Goal: Task Accomplishment & Management: Manage account settings

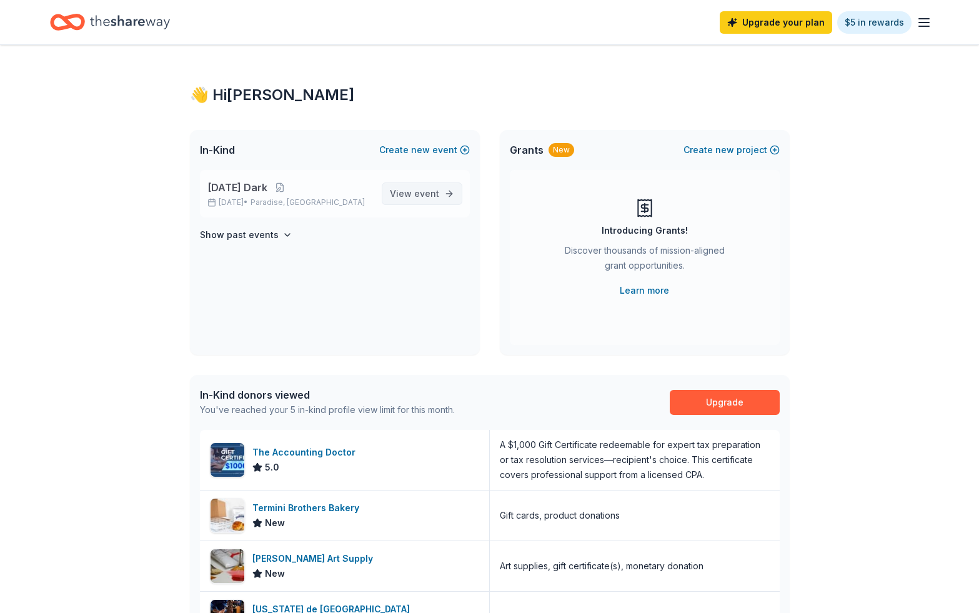
click at [423, 190] on span "event" at bounding box center [426, 193] width 25 height 11
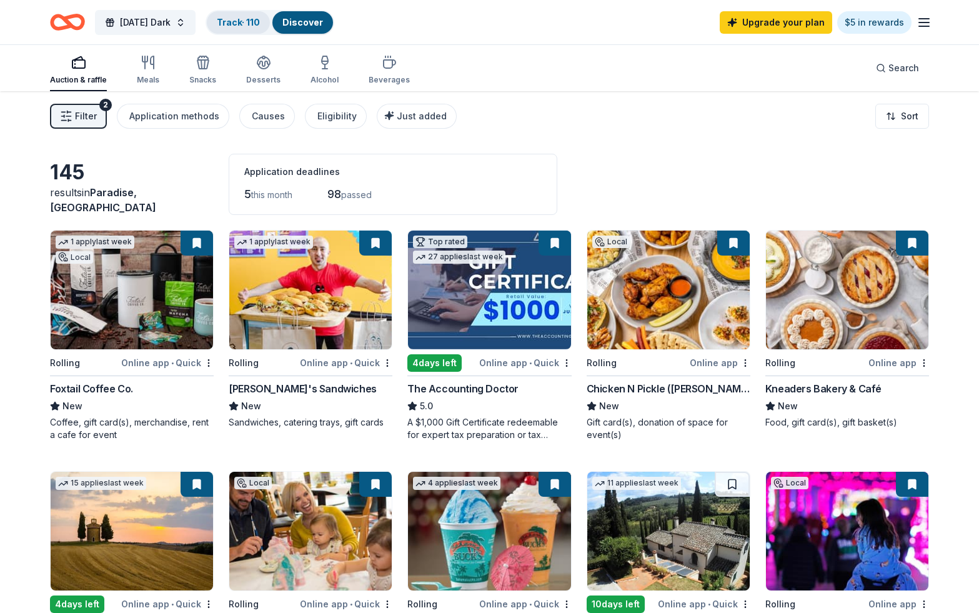
click at [253, 24] on link "Track · 110" at bounding box center [238, 22] width 43 height 11
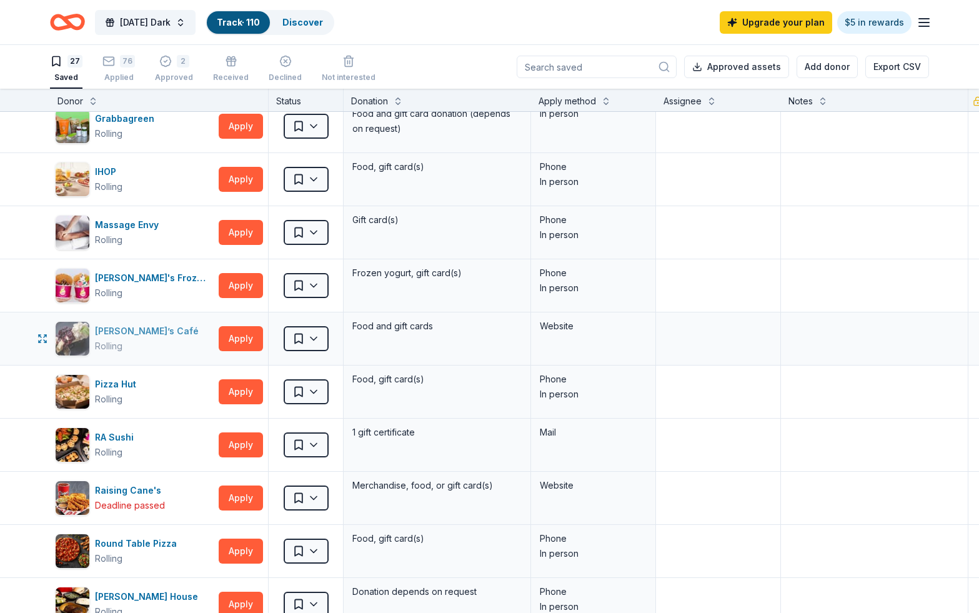
scroll to position [648, 0]
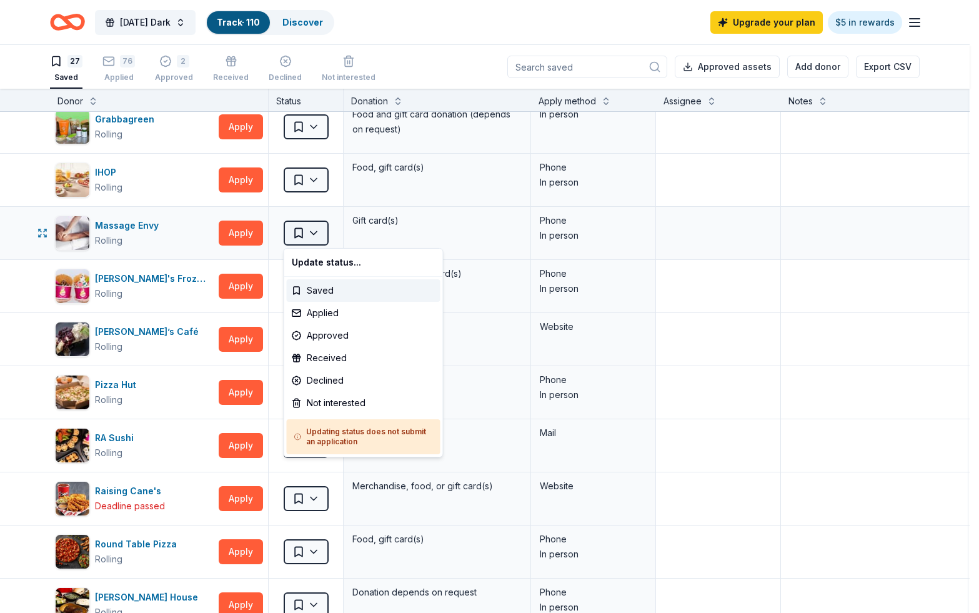
click at [322, 231] on html "[DATE] Dark Track · 110 Discover Upgrade your plan $5 in rewards 27 Saved 76 Ap…" at bounding box center [489, 306] width 979 height 613
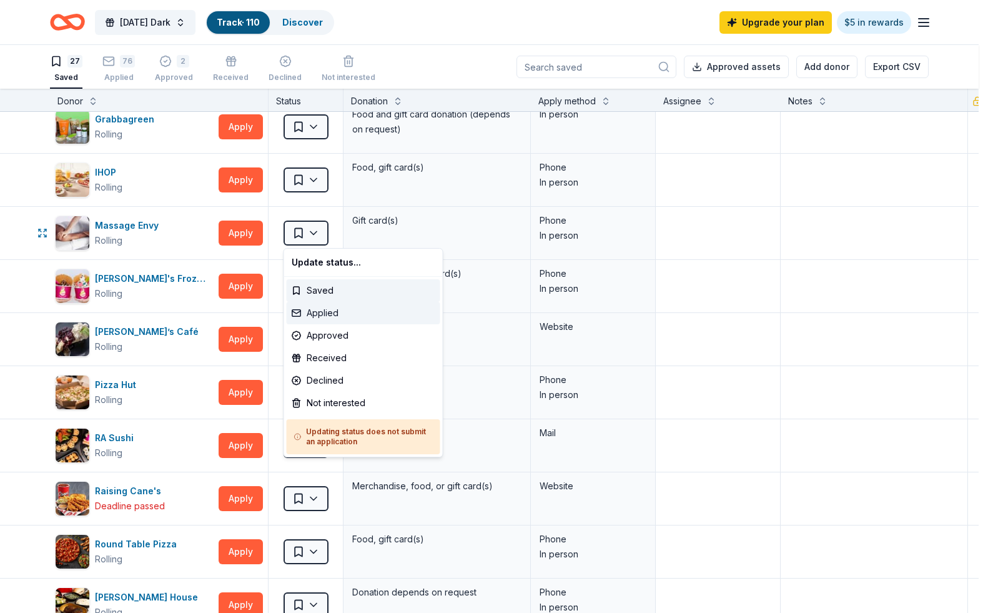
click at [318, 313] on div "Applied" at bounding box center [364, 313] width 154 height 22
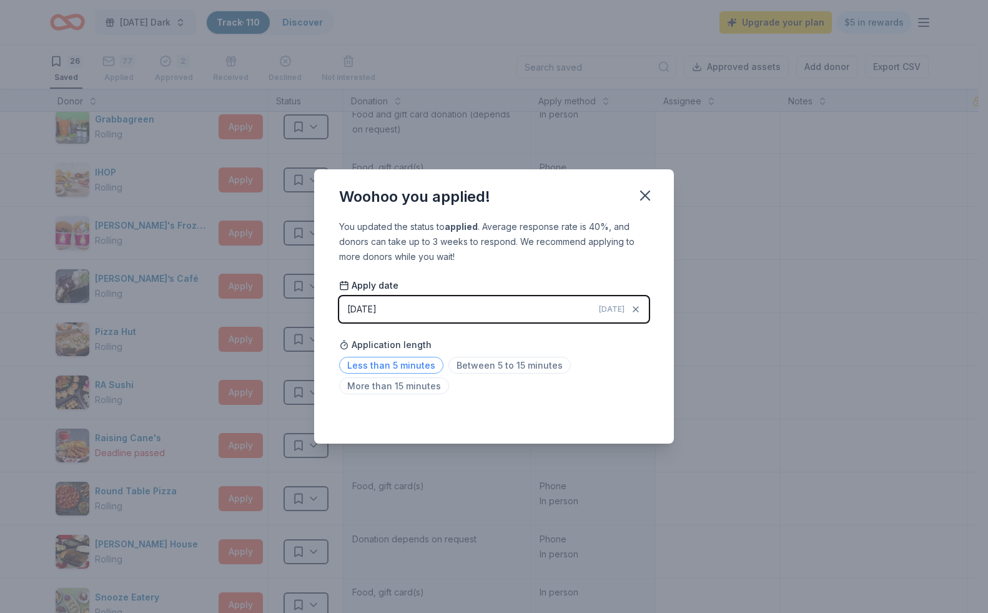
click at [432, 362] on span "Less than 5 minutes" at bounding box center [391, 365] width 104 height 17
click at [651, 196] on icon "button" at bounding box center [644, 195] width 17 height 17
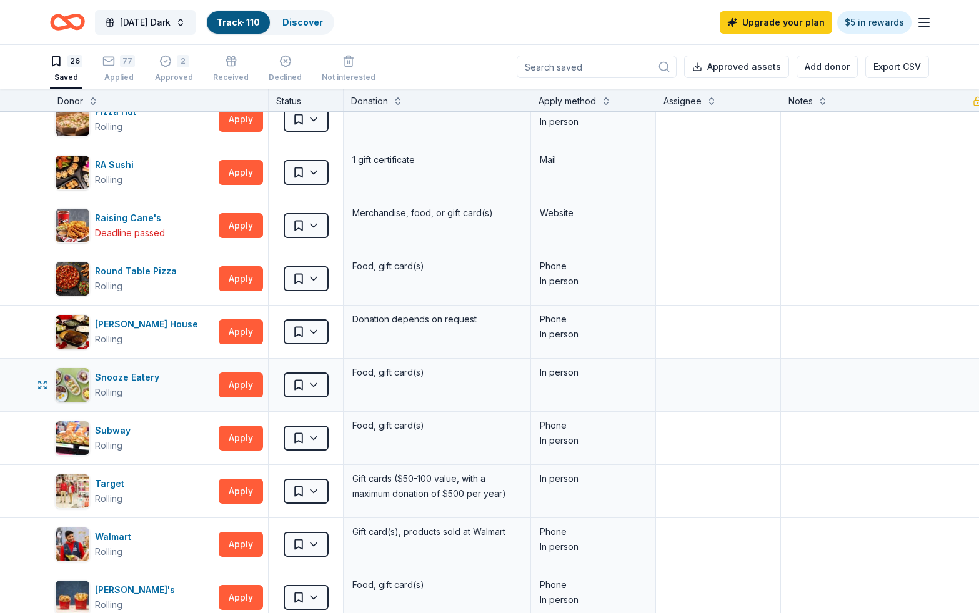
scroll to position [878, 0]
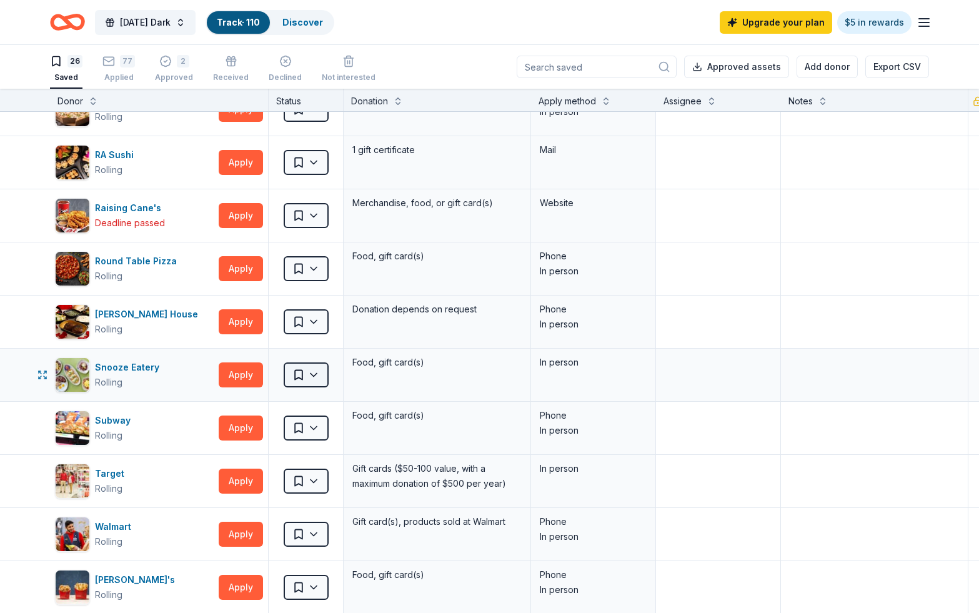
click at [316, 373] on html "[DATE] Dark Track · 110 Discover Upgrade your plan $5 in rewards 26 Saved 77 Ap…" at bounding box center [489, 306] width 979 height 613
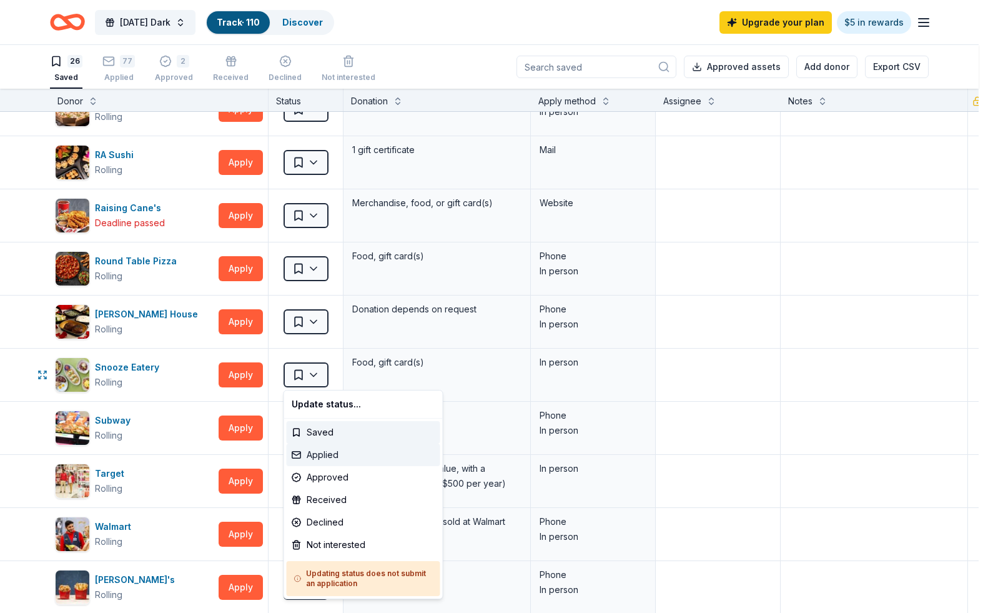
click at [317, 455] on div "Applied" at bounding box center [364, 454] width 154 height 22
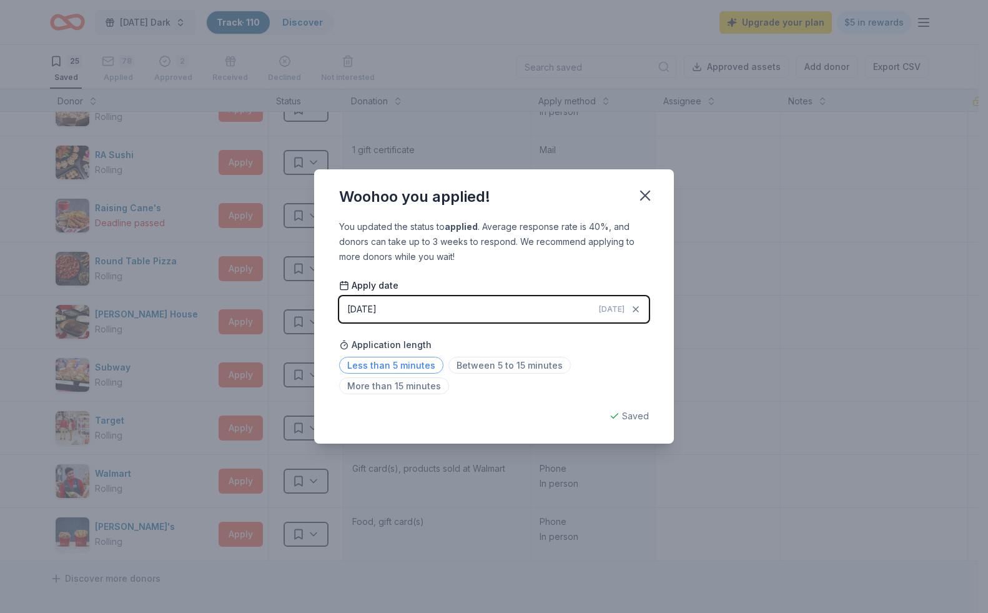
click at [422, 365] on span "Less than 5 minutes" at bounding box center [391, 365] width 104 height 17
click at [649, 191] on icon "button" at bounding box center [645, 195] width 9 height 9
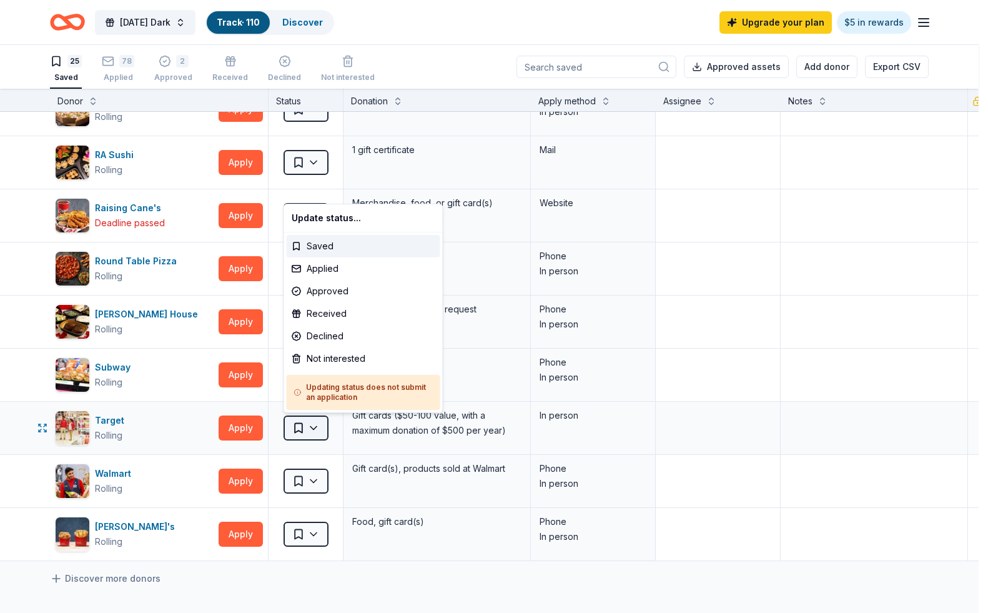
click at [312, 423] on html "[DATE] Dark Track · 110 Discover Upgrade your plan $5 in rewards 25 Saved 78 Ap…" at bounding box center [494, 306] width 988 height 613
click at [364, 266] on div "Applied" at bounding box center [364, 268] width 154 height 22
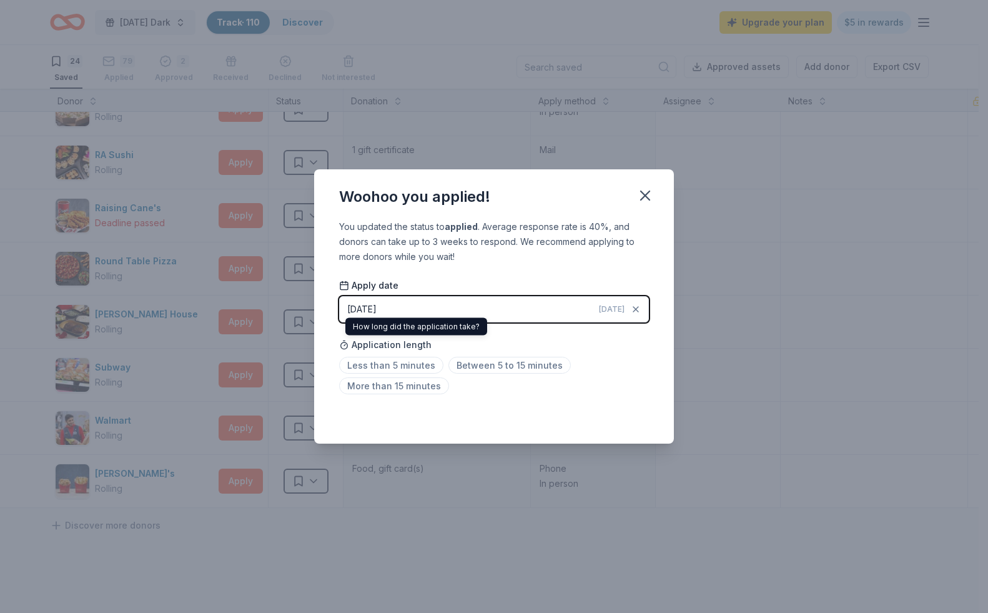
click at [428, 317] on button "[DATE] [DATE]" at bounding box center [494, 309] width 310 height 26
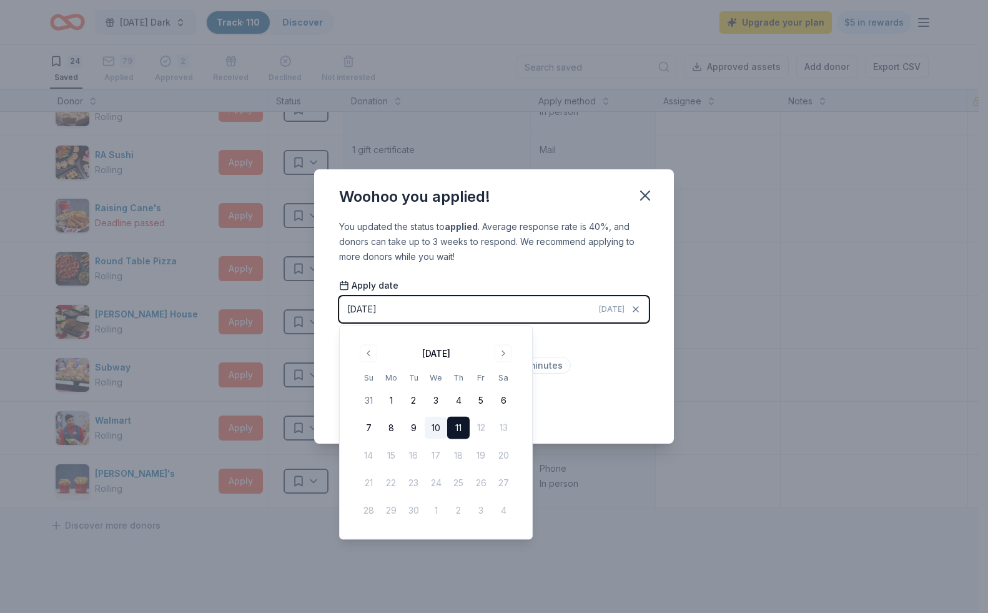
click at [437, 424] on button "10" at bounding box center [436, 428] width 22 height 22
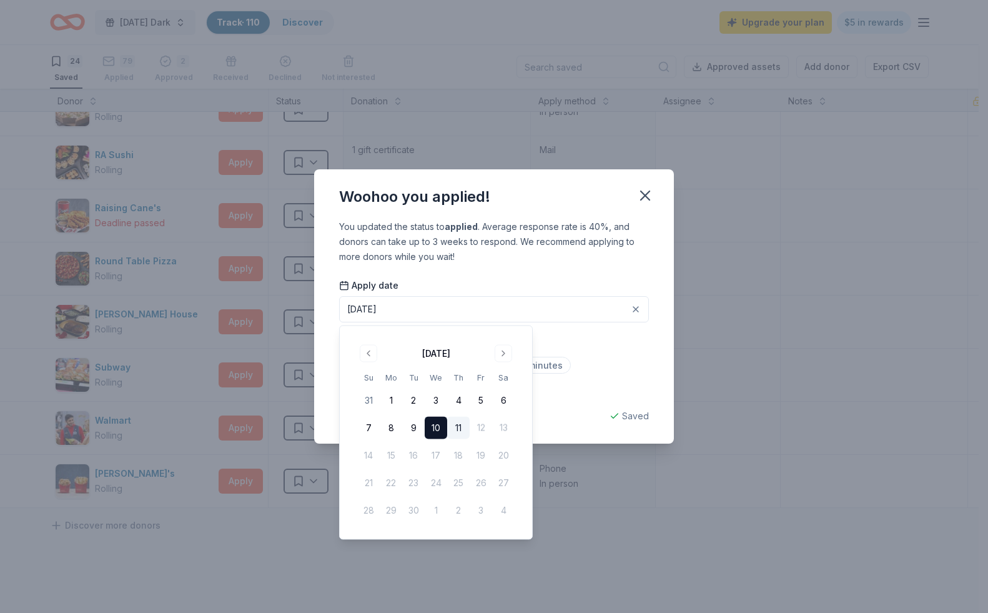
click at [601, 360] on div "Less than 5 minutes Between 5 to 15 minutes More than 15 minutes" at bounding box center [494, 377] width 310 height 41
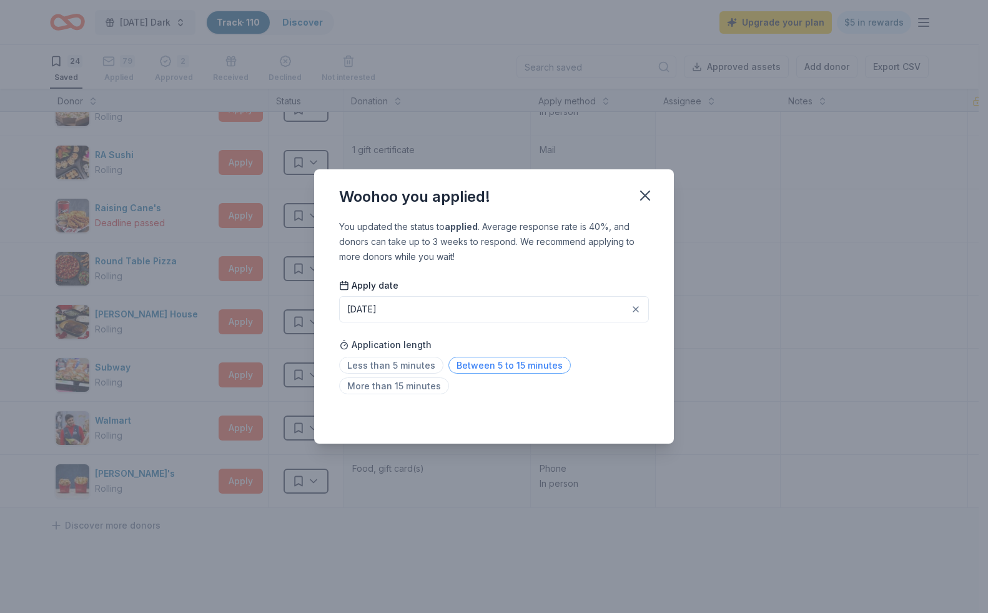
click at [473, 371] on span "Between 5 to 15 minutes" at bounding box center [509, 365] width 122 height 17
click at [643, 192] on icon "button" at bounding box center [645, 195] width 9 height 9
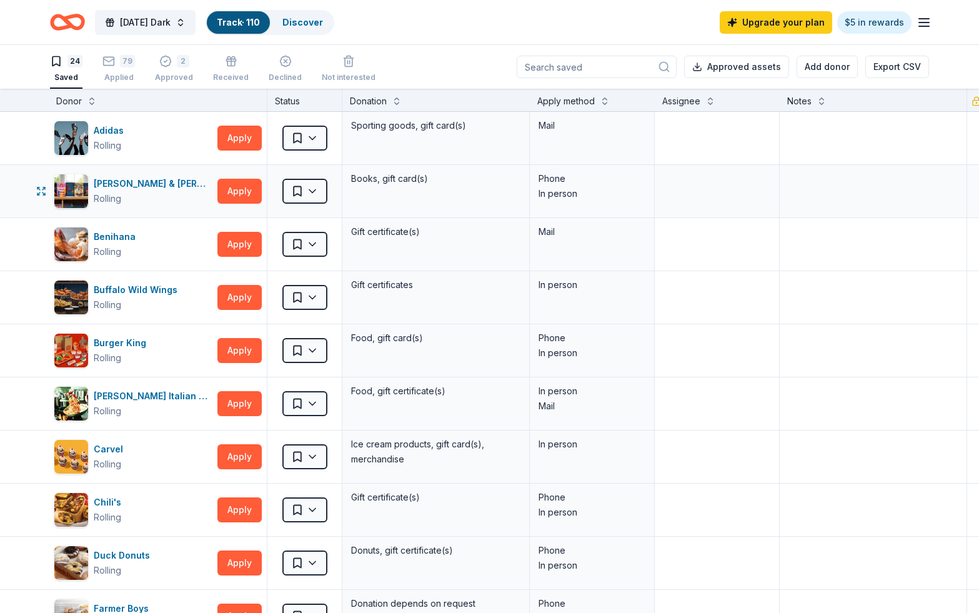
scroll to position [0, 1]
click at [127, 61] on div "79" at bounding box center [127, 54] width 15 height 12
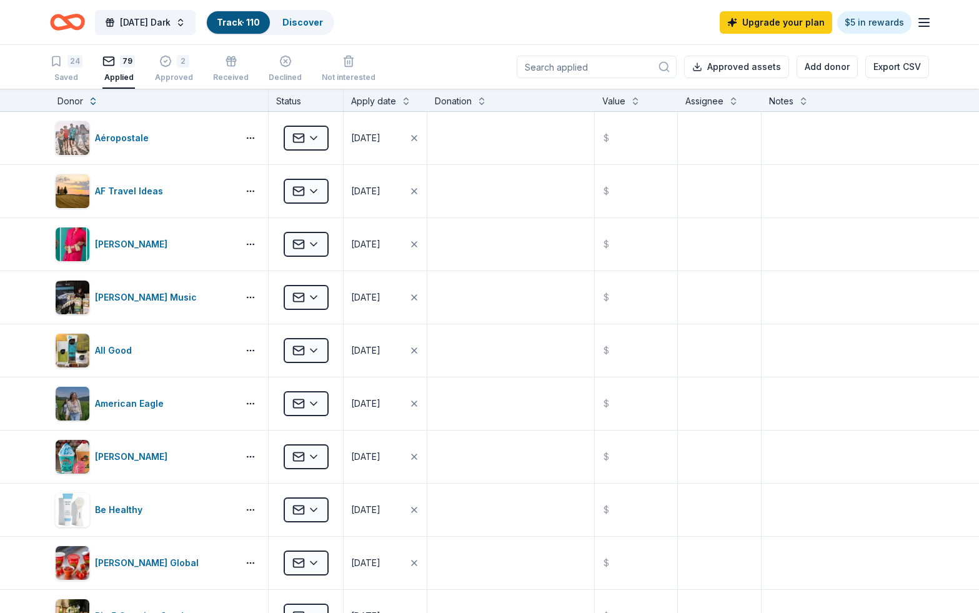
click at [368, 97] on div "Apply date" at bounding box center [373, 101] width 45 height 15
click at [401, 94] on div "Apply date" at bounding box center [385, 101] width 69 height 15
click at [405, 101] on button at bounding box center [406, 100] width 10 height 12
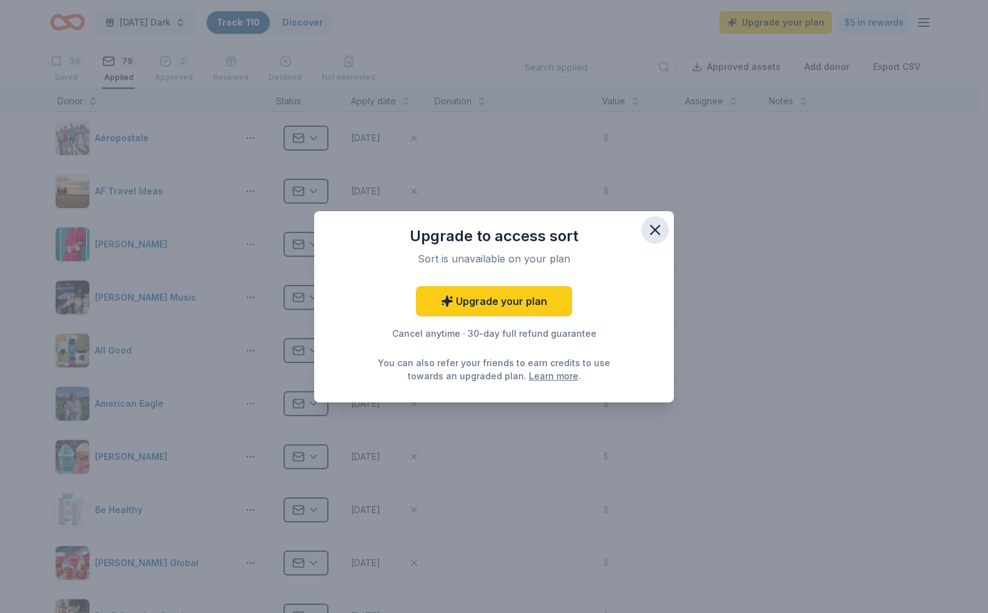
click at [658, 227] on icon "button" at bounding box center [655, 229] width 9 height 9
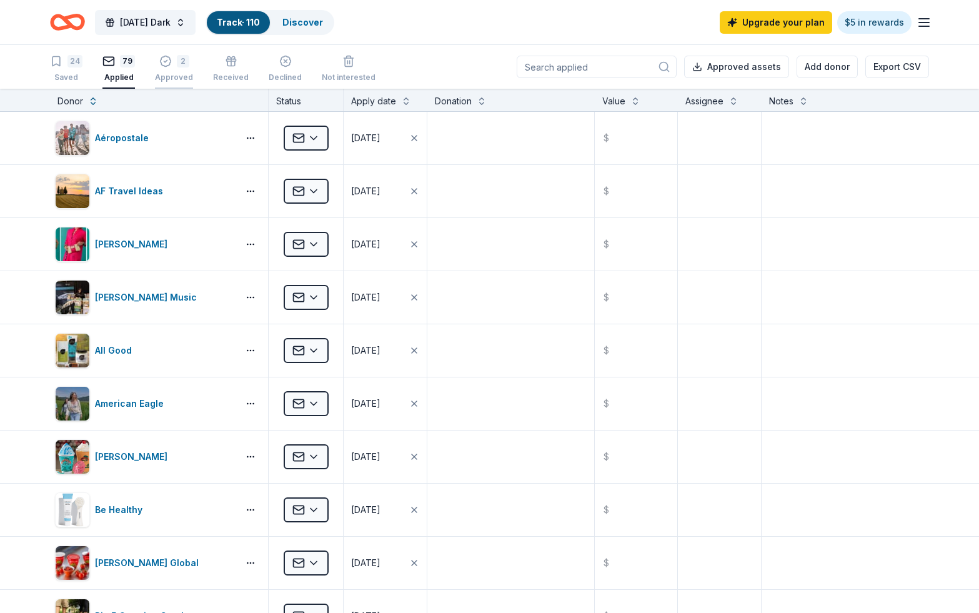
click at [170, 68] on div "2 Approved" at bounding box center [174, 68] width 38 height 27
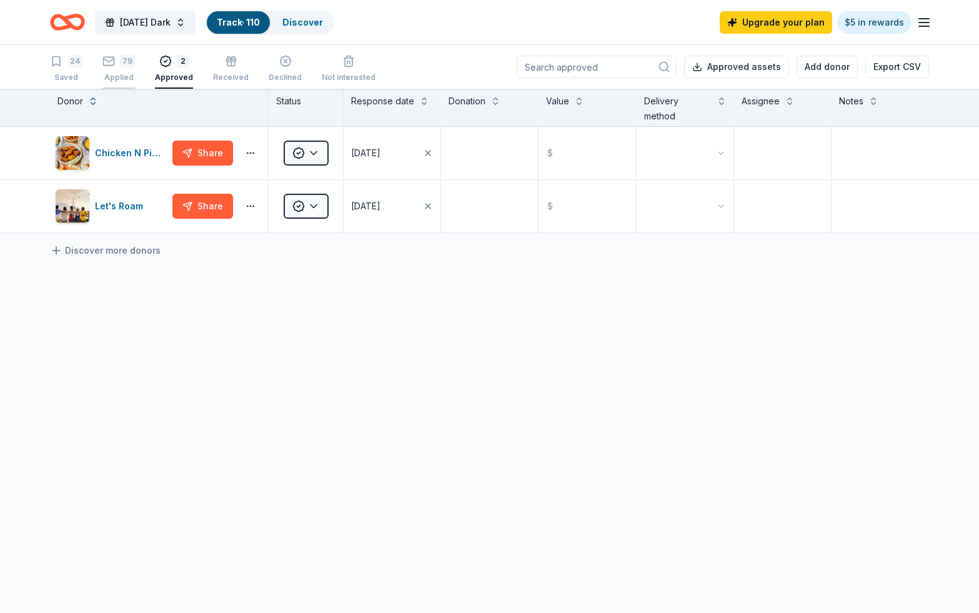
click at [114, 72] on div "79 Applied" at bounding box center [118, 62] width 32 height 27
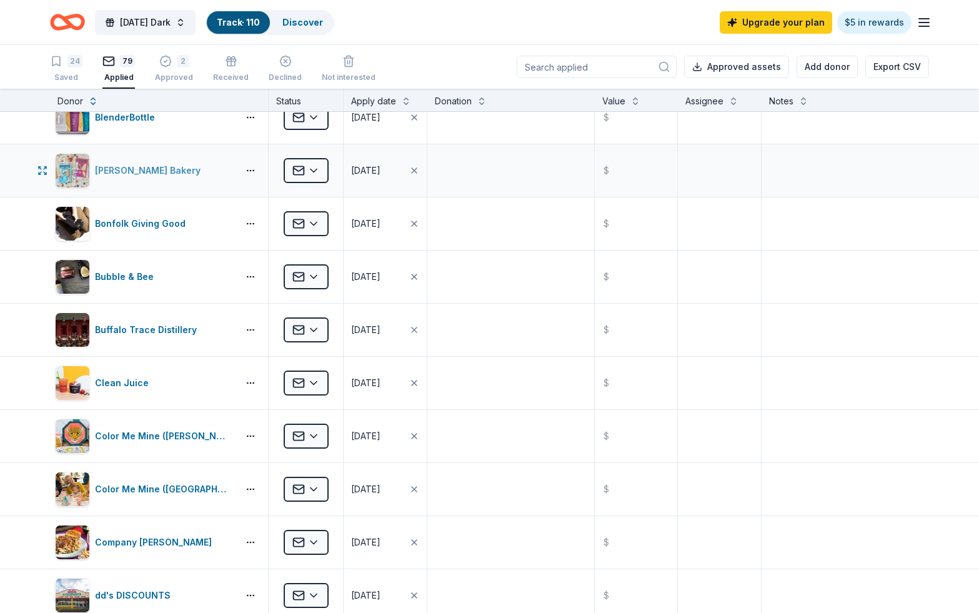
scroll to position [570, 0]
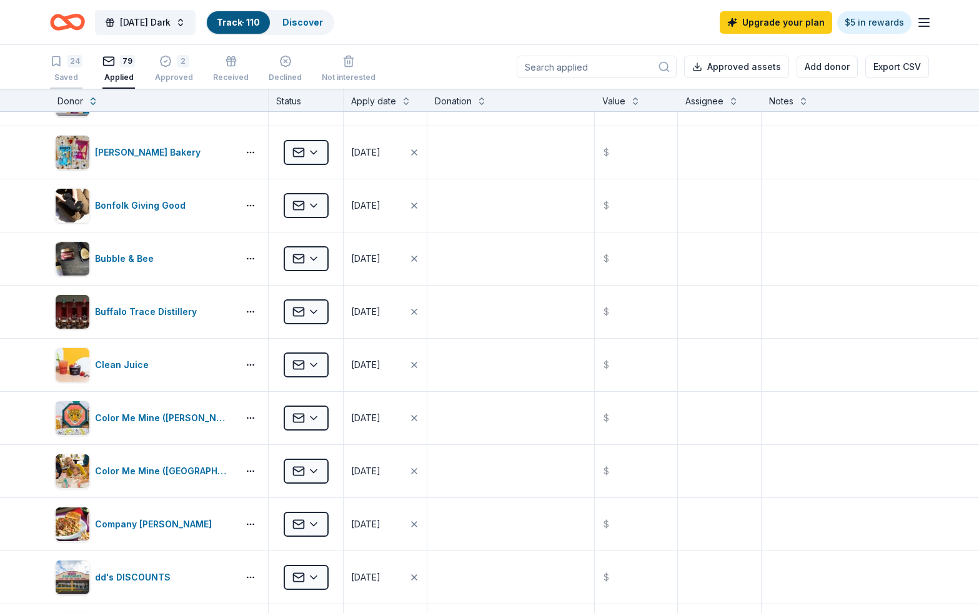
click at [71, 61] on div "24" at bounding box center [74, 61] width 15 height 12
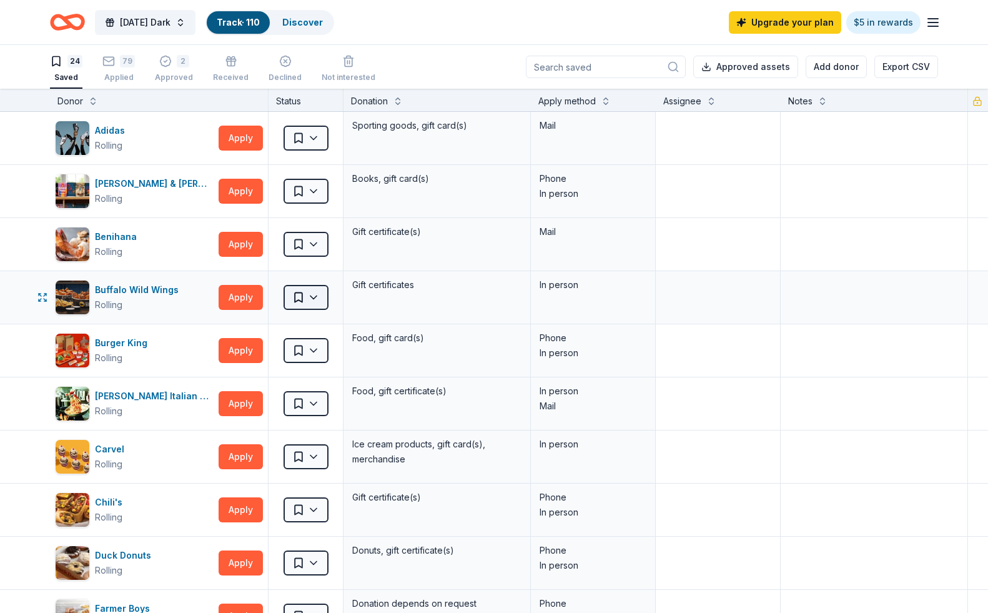
click at [316, 301] on html "[DATE] Dark Track · 110 Discover Upgrade your plan $5 in rewards 24 Saved 79 Ap…" at bounding box center [494, 306] width 988 height 613
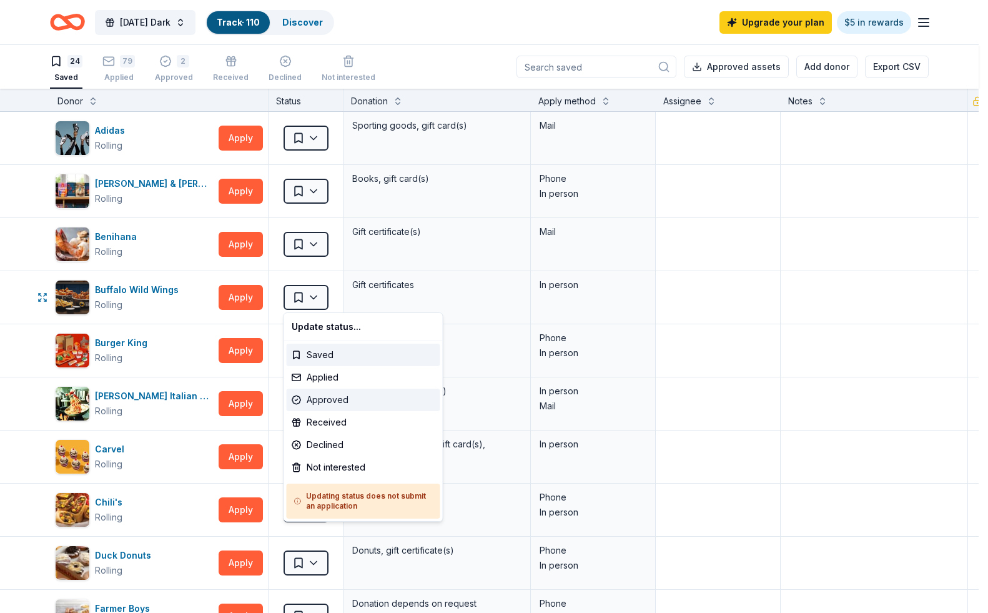
drag, startPoint x: 325, startPoint y: 384, endPoint x: 327, endPoint y: 404, distance: 20.0
click at [327, 404] on div "Update status... Saved Applied Approved Received Declined Not interested Updati…" at bounding box center [364, 416] width 160 height 209
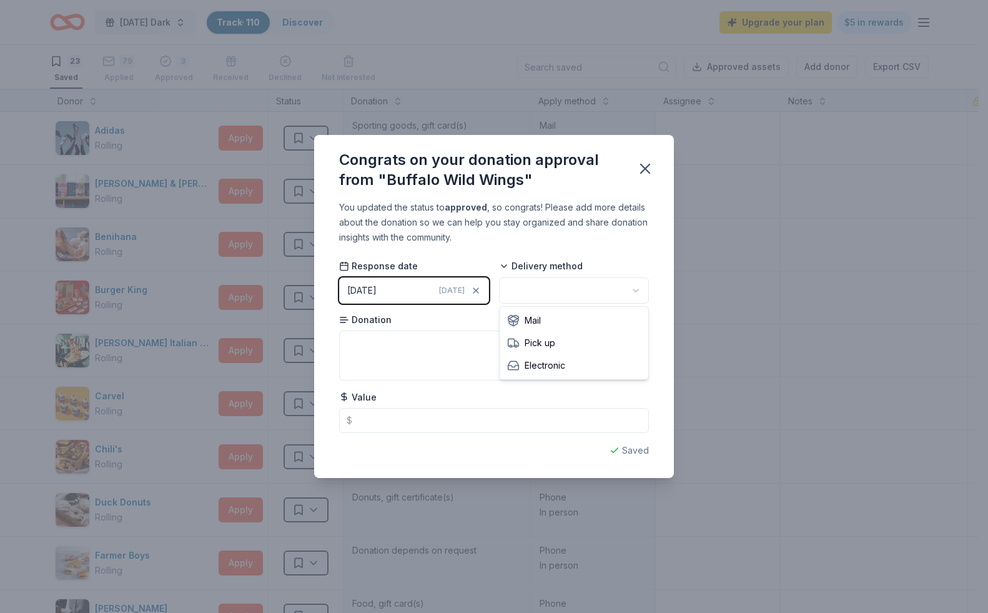
click at [550, 294] on html "[DATE] Dark Track · 110 Discover Upgrade your plan $5 in rewards 23 Saved 79 Ap…" at bounding box center [494, 306] width 988 height 613
click at [418, 345] on textarea at bounding box center [494, 355] width 310 height 50
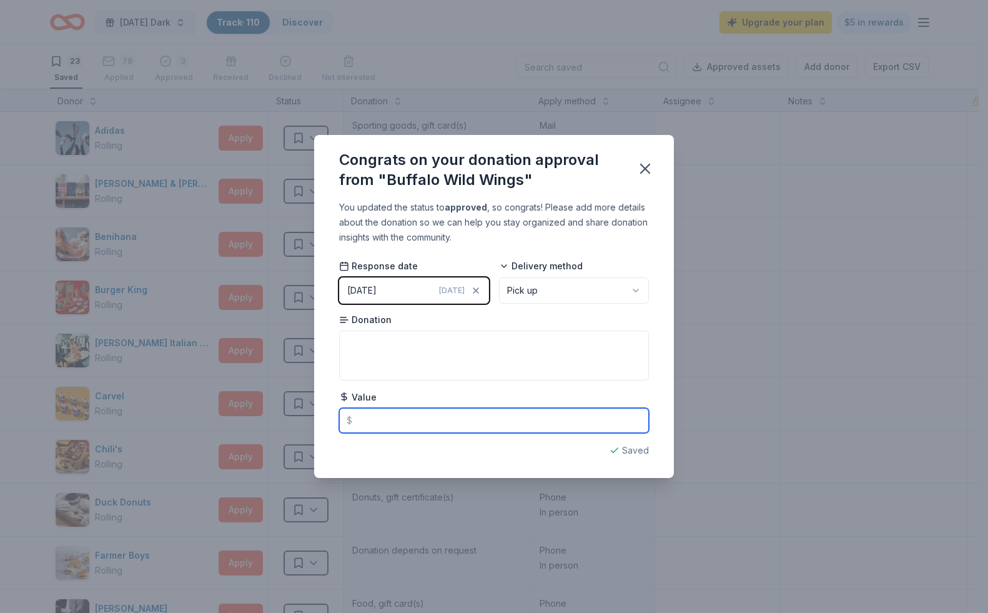
click at [394, 418] on input "text" at bounding box center [494, 420] width 310 height 25
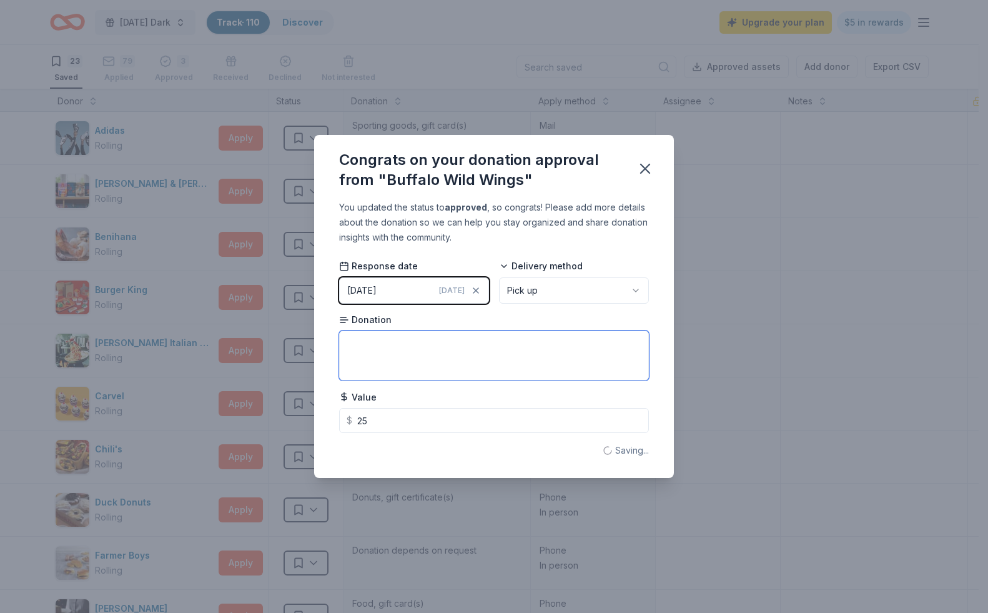
type input "25.00"
click at [430, 346] on textarea at bounding box center [494, 355] width 310 height 50
type textarea "Gift Card"
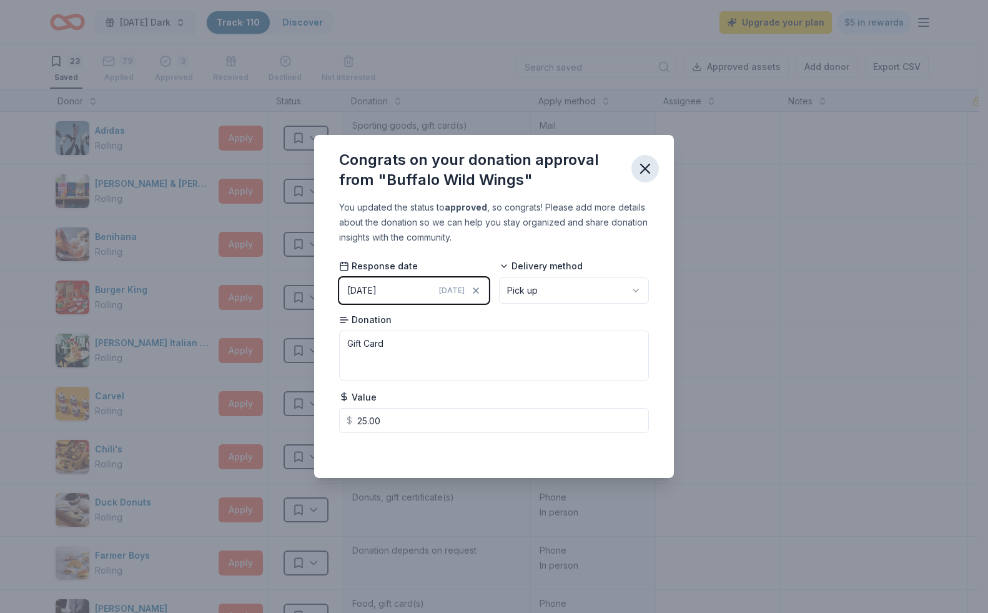
click at [646, 172] on icon "button" at bounding box center [644, 168] width 17 height 17
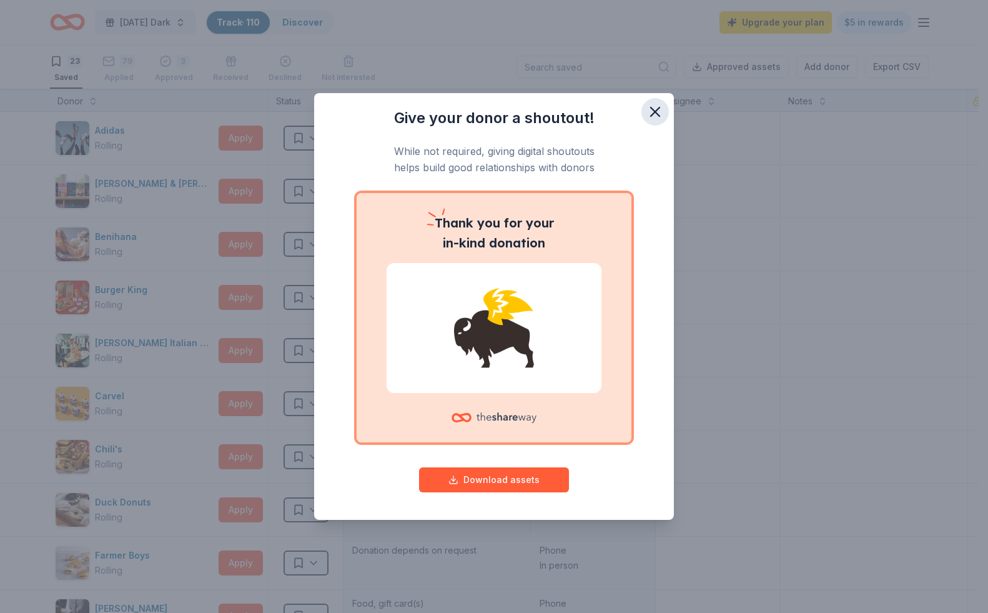
click at [651, 109] on icon "button" at bounding box center [655, 111] width 9 height 9
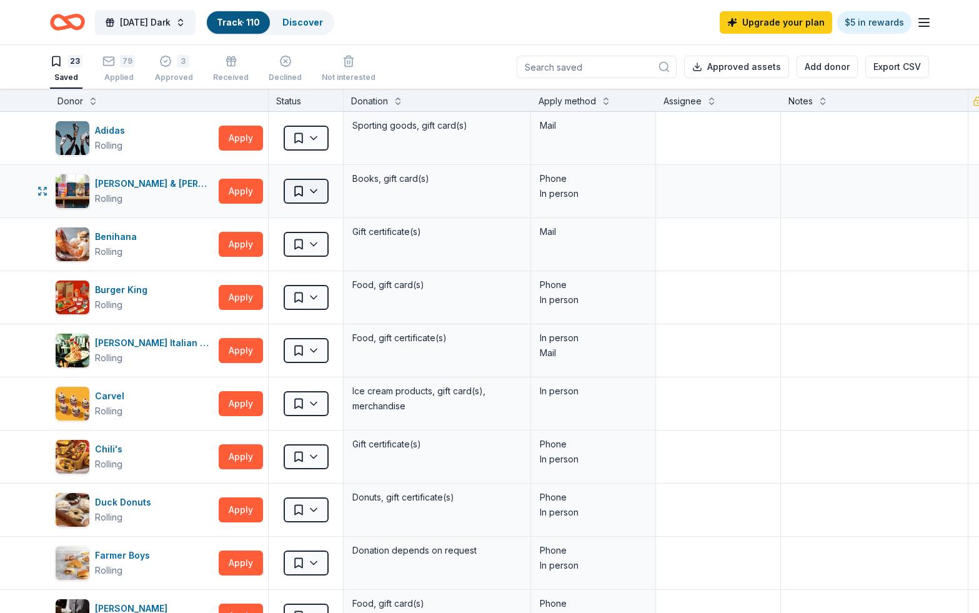
click at [317, 191] on html "[DATE] Dark Track · 110 Discover Upgrade your plan $5 in rewards 23 Saved 79 Ap…" at bounding box center [489, 306] width 979 height 613
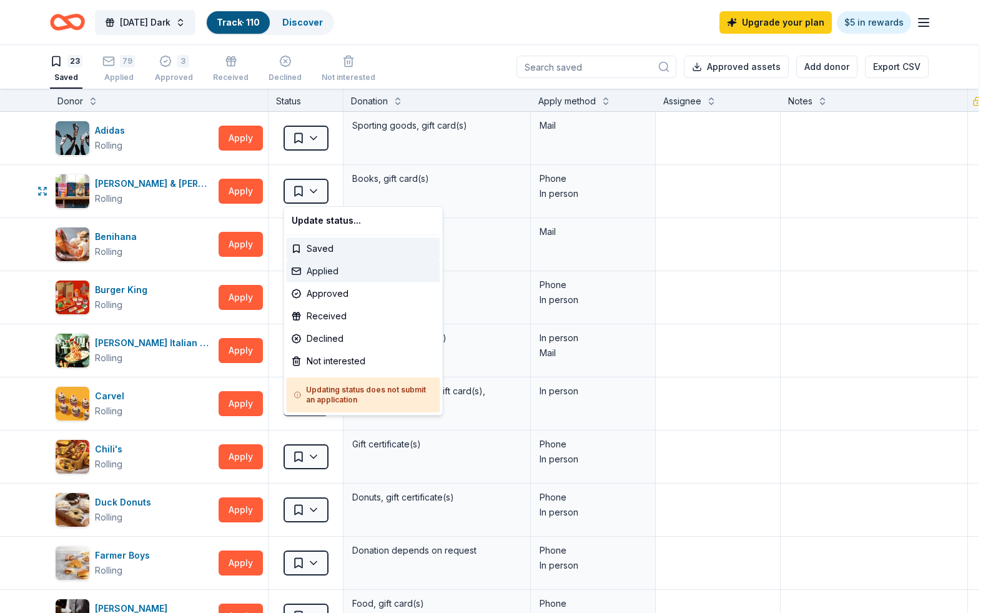
click at [320, 274] on div "Applied" at bounding box center [364, 271] width 154 height 22
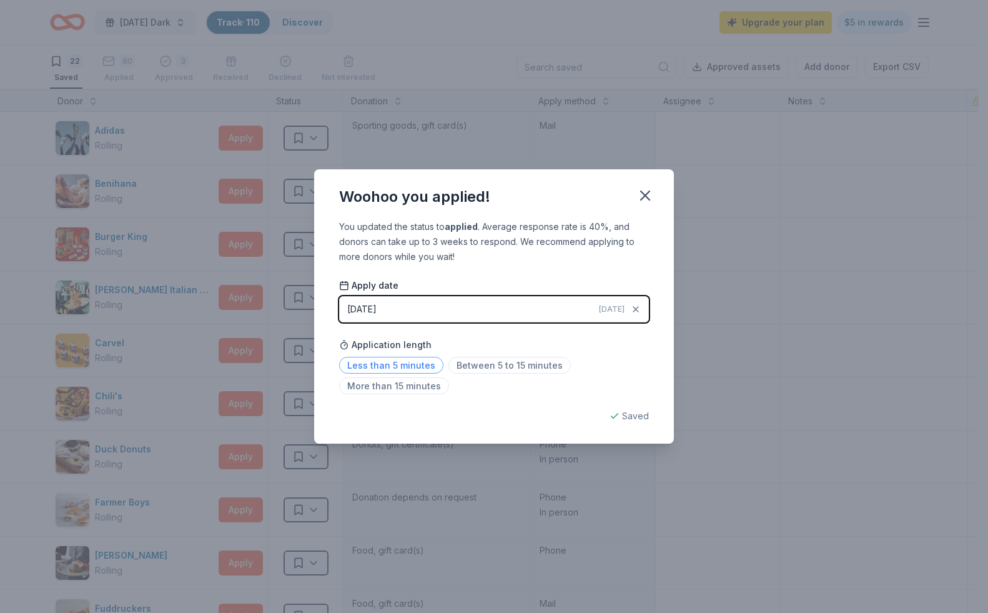
click at [422, 362] on span "Less than 5 minutes" at bounding box center [391, 365] width 104 height 17
click at [645, 195] on icon "button" at bounding box center [645, 195] width 9 height 9
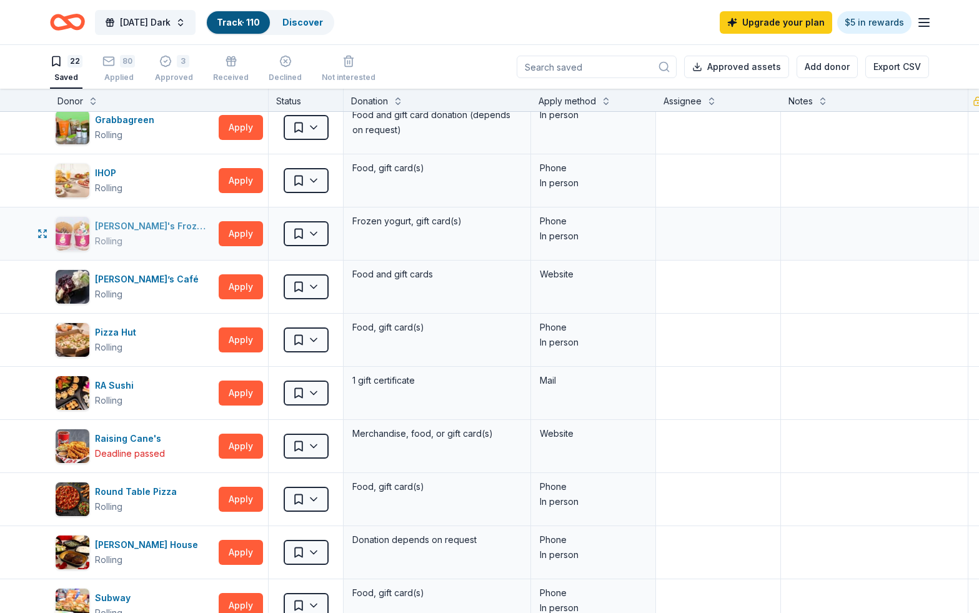
scroll to position [560, 0]
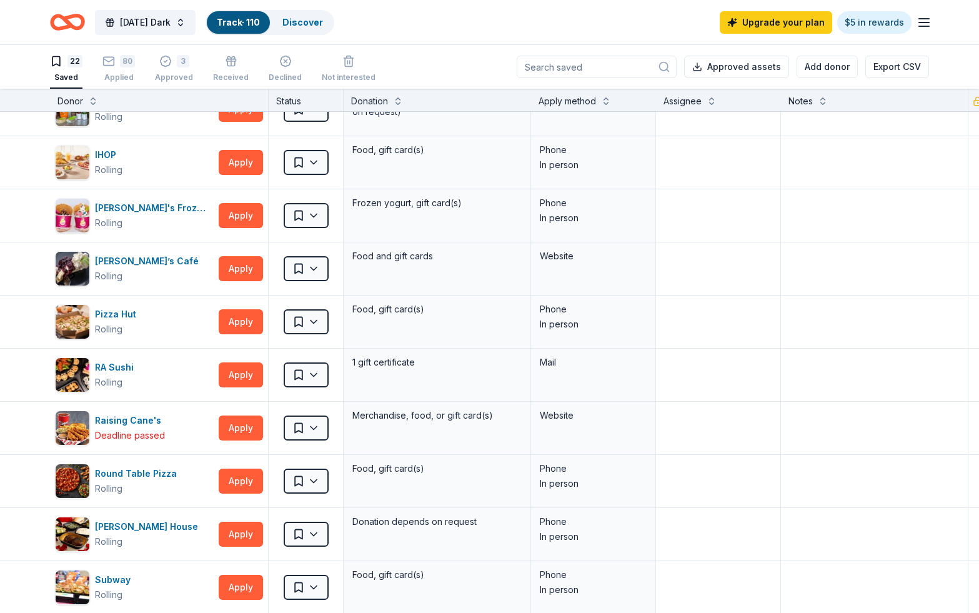
click at [579, 70] on input at bounding box center [596, 67] width 160 height 22
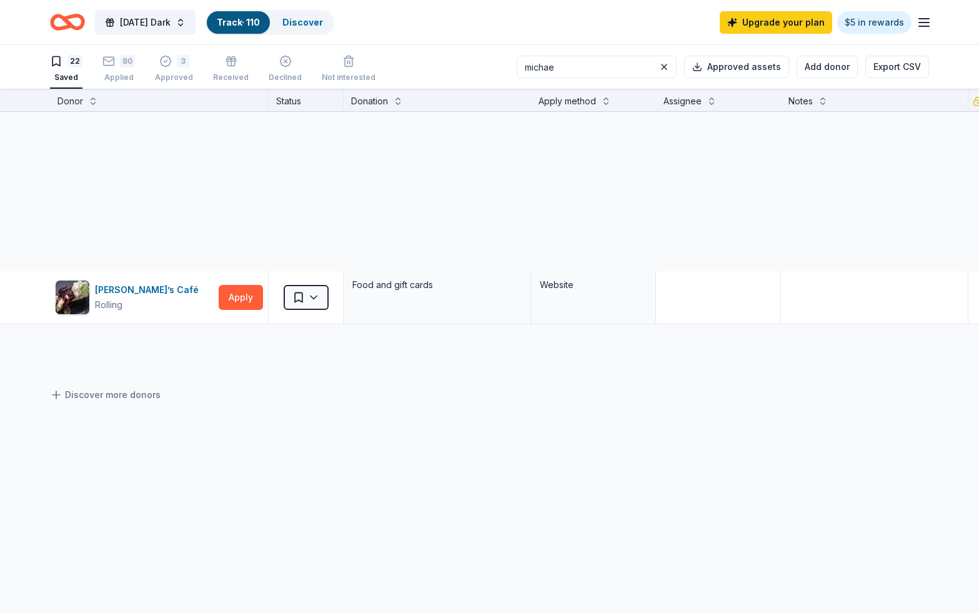
scroll to position [0, 0]
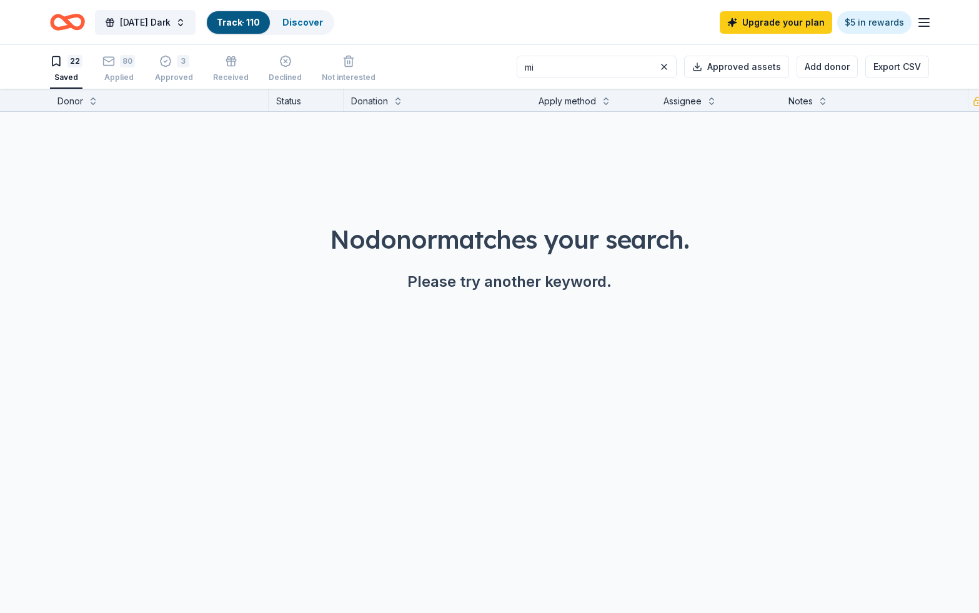
type input "m"
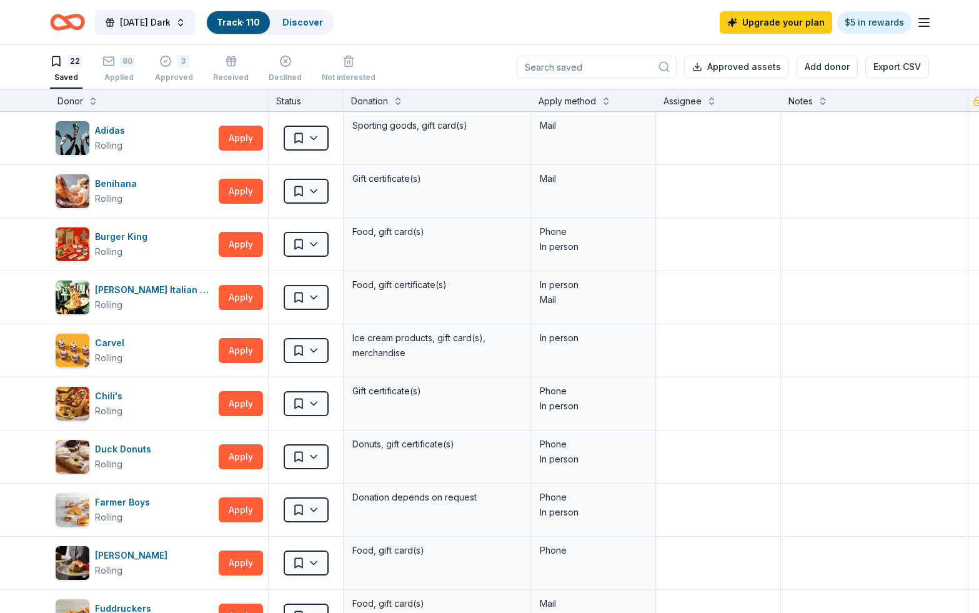
click at [483, 56] on div "22 Saved 80 Applied 3 Approved Received Declined Not interested Approved assets…" at bounding box center [489, 67] width 879 height 44
